Goal: Communication & Community: Answer question/provide support

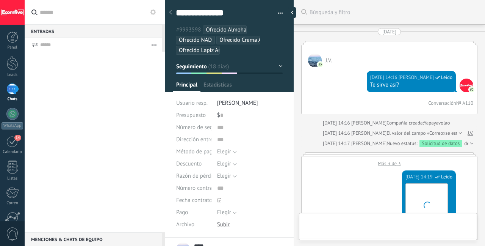
scroll to position [8, 0]
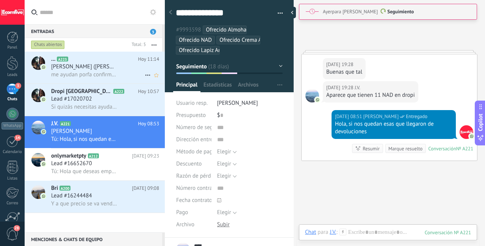
click at [115, 72] on h3 "me ayudan porfa confirmando si nos quedan tablas" at bounding box center [86, 75] width 70 height 8
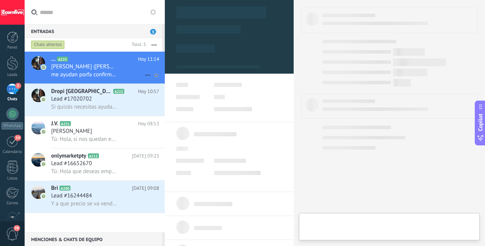
type textarea "**********"
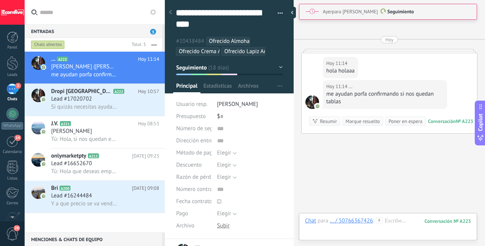
scroll to position [1066, 0]
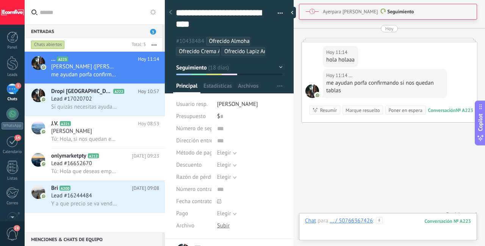
click at [398, 226] on div at bounding box center [388, 228] width 166 height 23
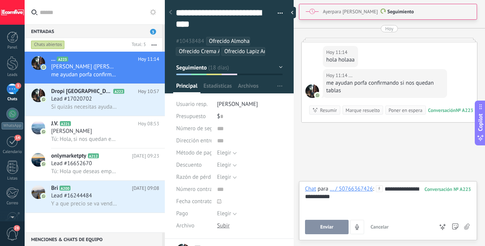
click at [321, 234] on button "Enviar" at bounding box center [327, 226] width 44 height 14
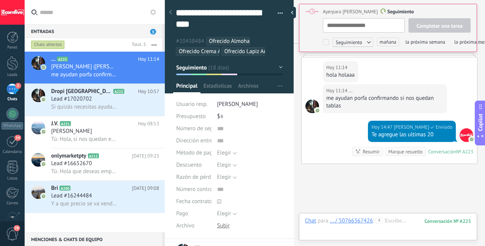
scroll to position [8, 0]
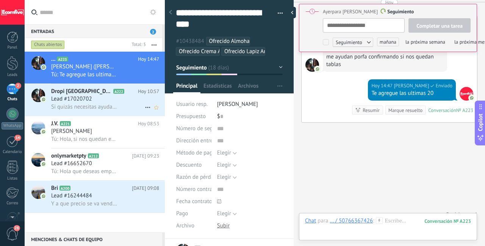
click at [99, 107] on span "Si quizás necesitas ayuda con algo para que las guías puedan pasar a estatus pe…" at bounding box center [84, 106] width 66 height 7
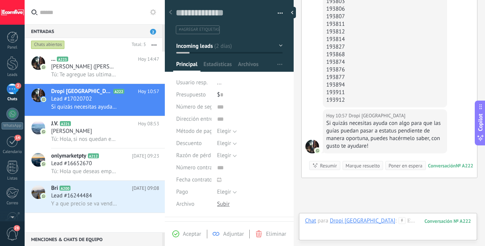
scroll to position [1566, 0]
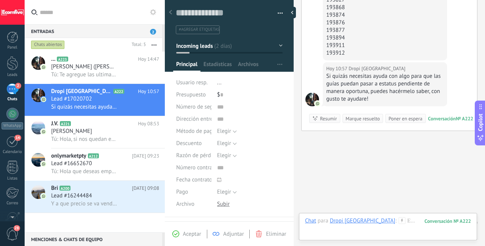
click at [369, 115] on div "Marque resuelto" at bounding box center [363, 118] width 34 height 7
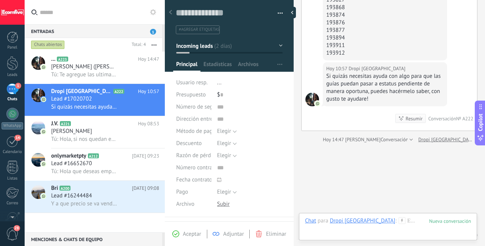
scroll to position [1578, 0]
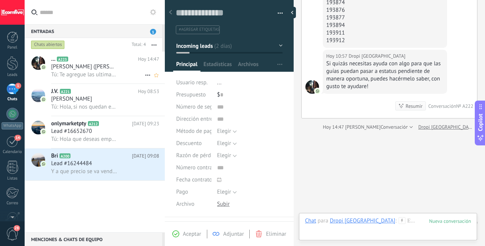
click at [110, 76] on span "Tú: Te agregue las ultimas 20" at bounding box center [84, 74] width 66 height 7
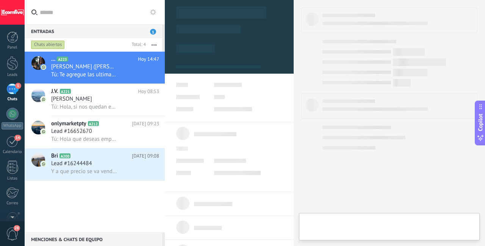
type textarea "**********"
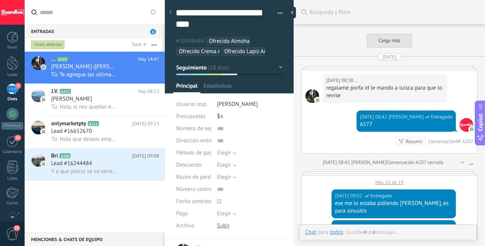
scroll to position [949, 0]
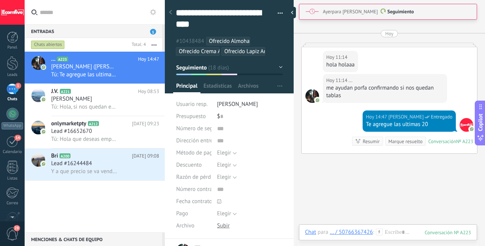
click at [416, 138] on div "Marque resuelto" at bounding box center [406, 141] width 34 height 7
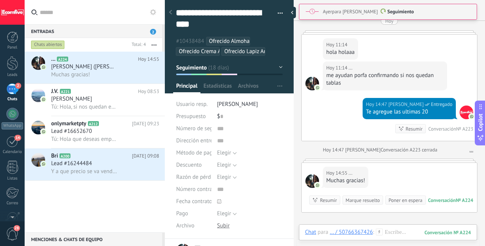
scroll to position [985, 0]
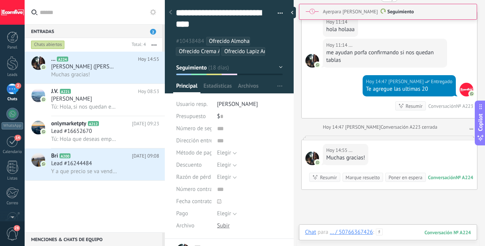
click at [404, 232] on div at bounding box center [388, 239] width 166 height 23
